Goal: Information Seeking & Learning: Find specific fact

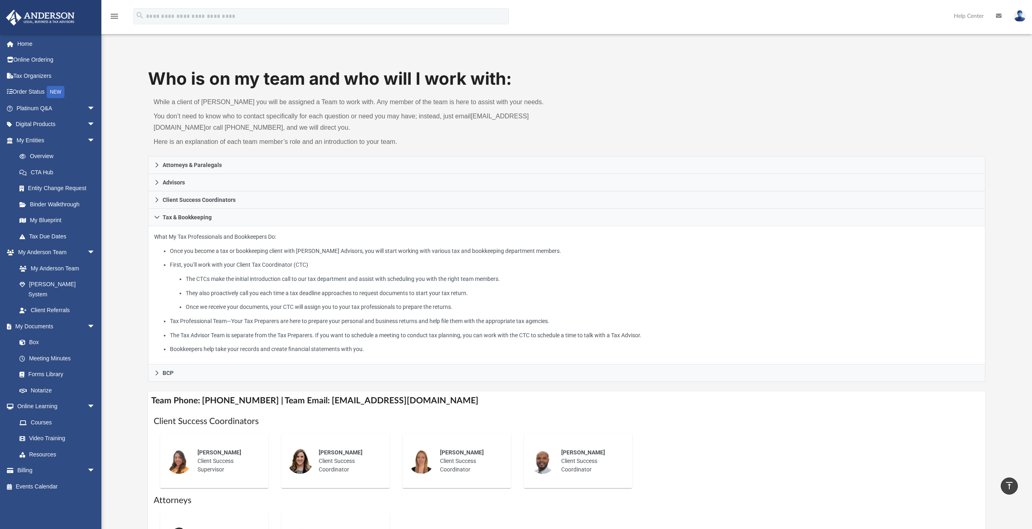
scroll to position [392, 0]
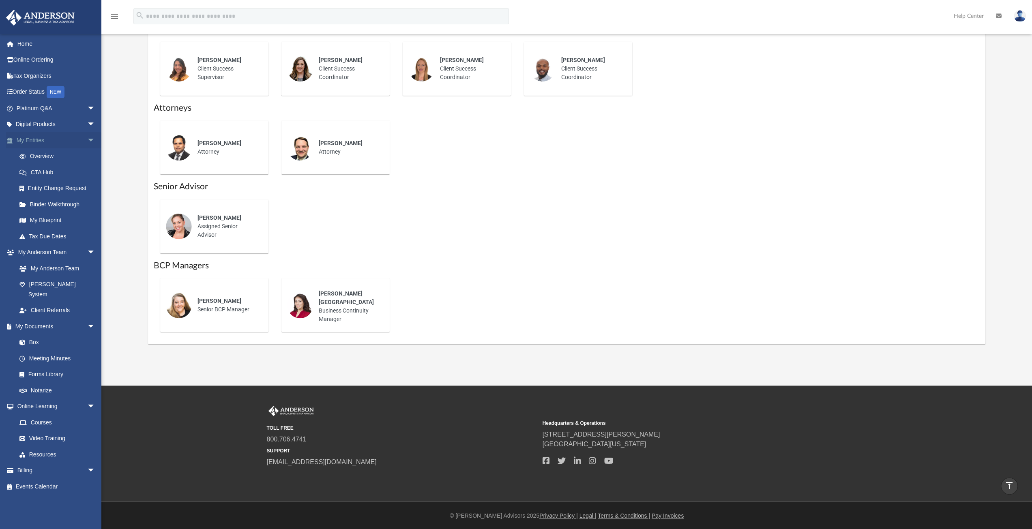
click at [40, 137] on link "My Entities arrow_drop_down" at bounding box center [57, 140] width 102 height 16
click at [47, 158] on link "Overview" at bounding box center [59, 156] width 96 height 16
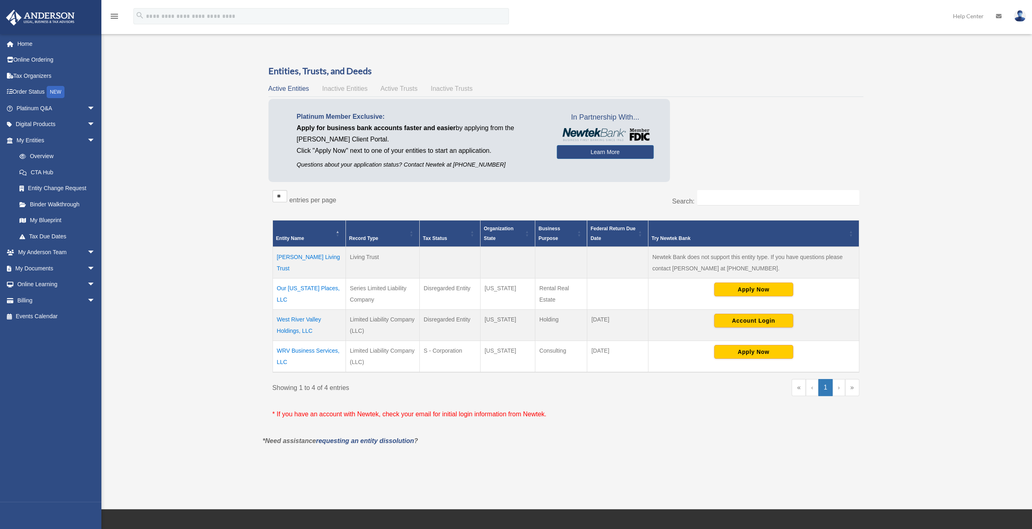
click at [296, 318] on td "West River Valley Holdings, LLC" at bounding box center [308, 324] width 73 height 31
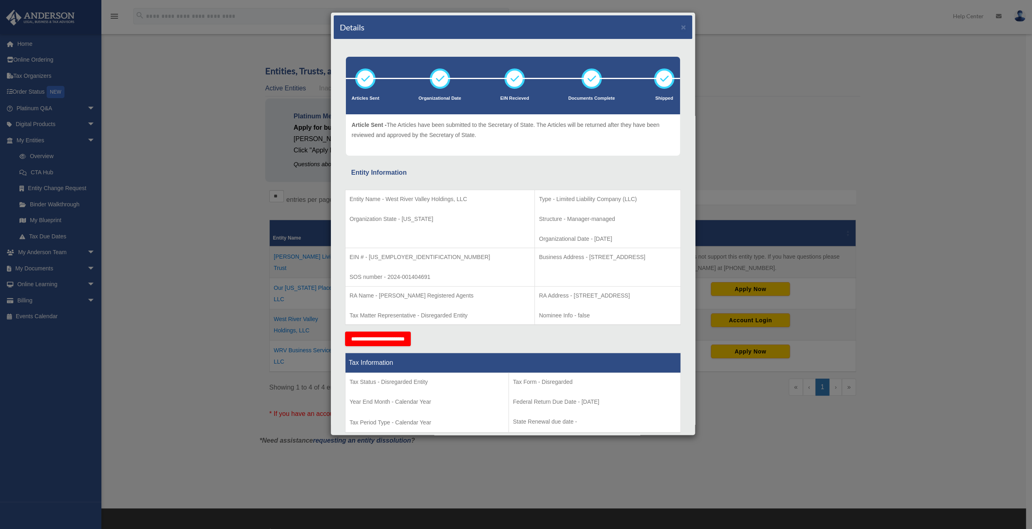
drag, startPoint x: 535, startPoint y: 255, endPoint x: 640, endPoint y: 255, distance: 104.6
click at [640, 255] on p "Business Address - [STREET_ADDRESS]" at bounding box center [607, 257] width 137 height 10
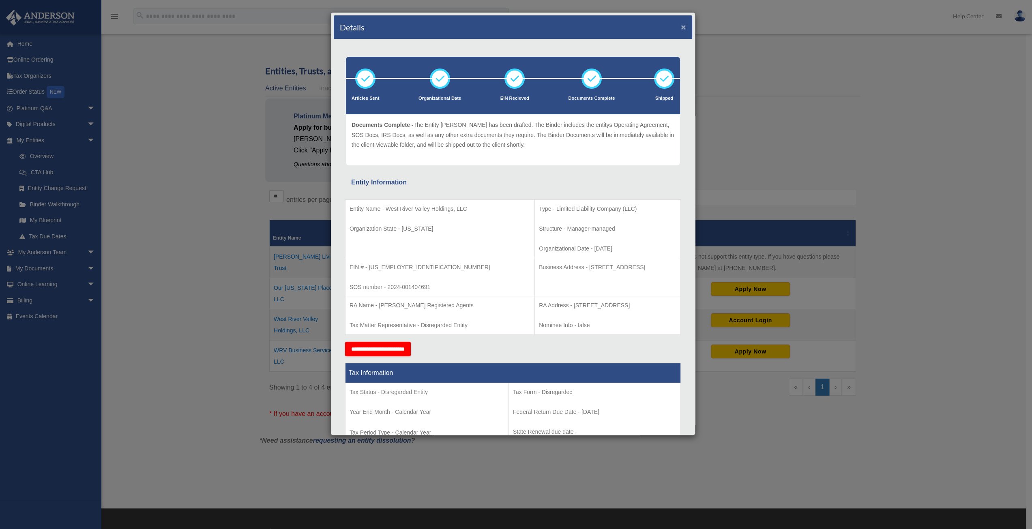
click at [681, 28] on button "×" at bounding box center [683, 27] width 5 height 9
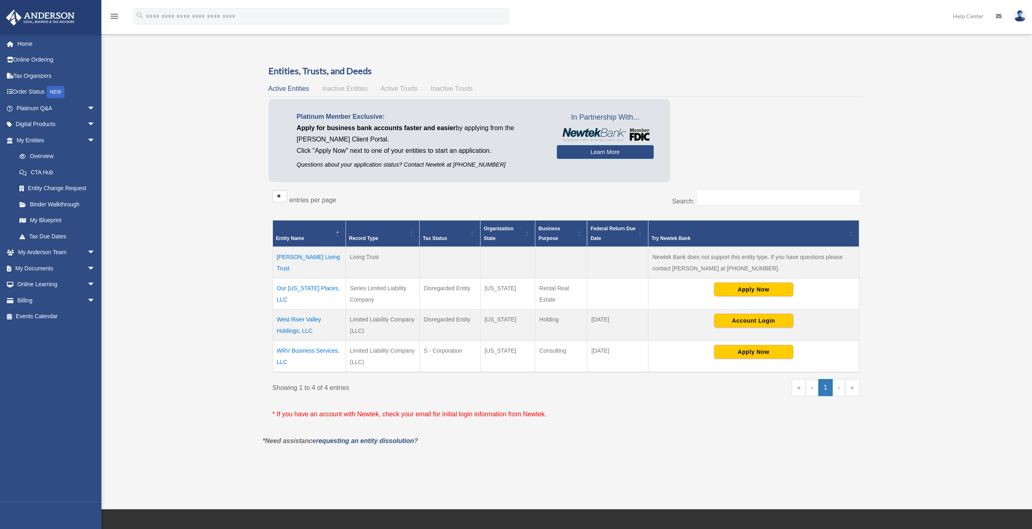
click at [312, 351] on td "WRV Business Services, LLC" at bounding box center [308, 357] width 73 height 32
